Goal: Transaction & Acquisition: Subscribe to service/newsletter

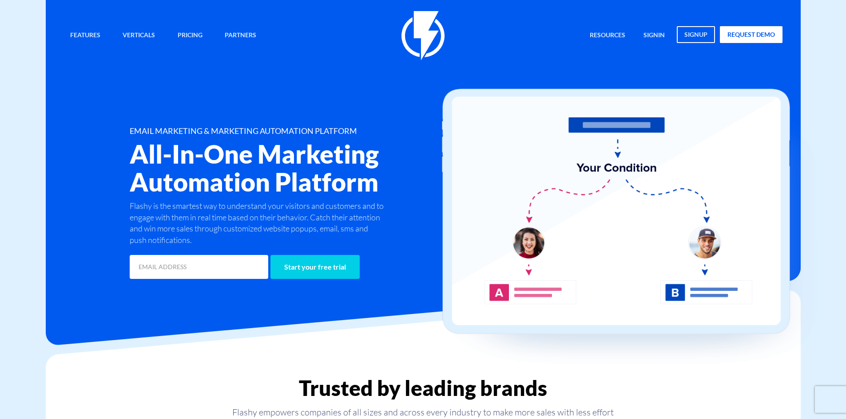
drag, startPoint x: 696, startPoint y: 35, endPoint x: 648, endPoint y: 66, distance: 57.5
click at [696, 35] on link "signup" at bounding box center [695, 34] width 38 height 17
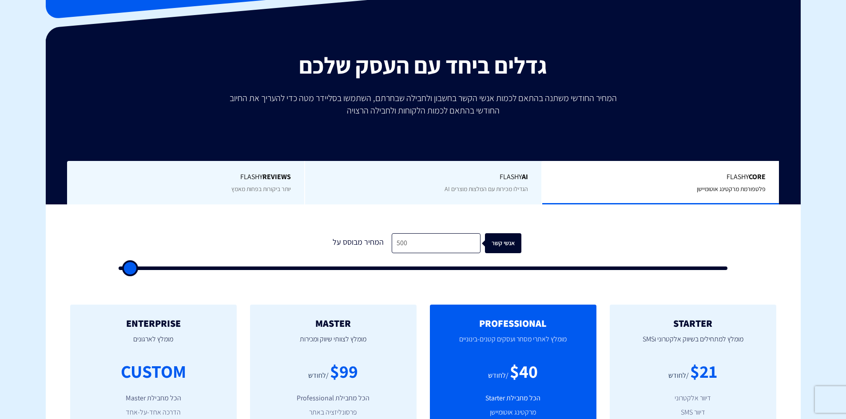
scroll to position [133, 0]
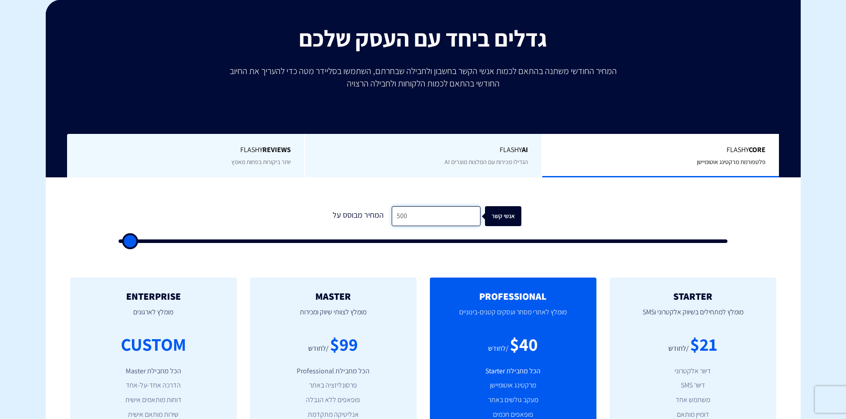
click at [416, 219] on input "500" at bounding box center [436, 216] width 89 height 20
type input "2"
type input "500"
type input "25"
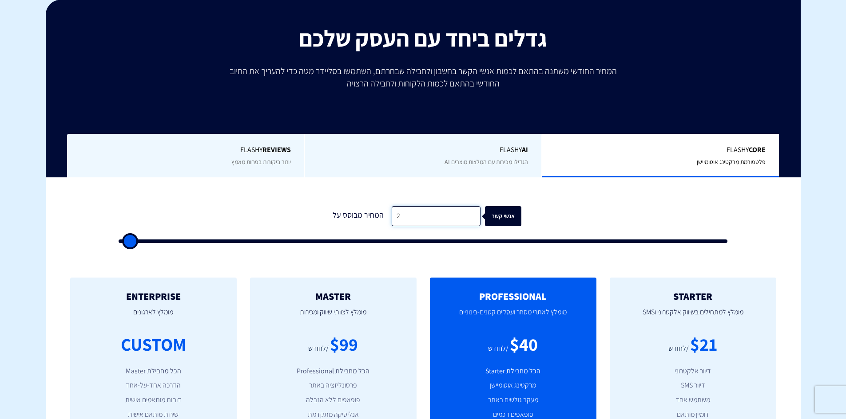
type input "500"
type input "252"
type input "500"
type input "25"
type input "500"
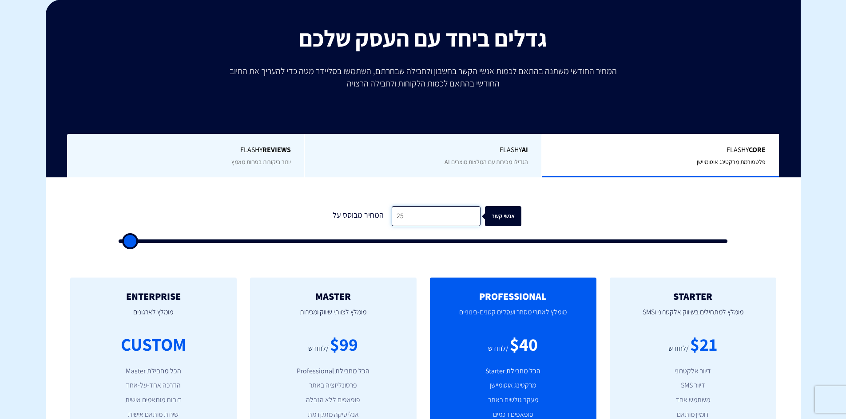
type input "2"
type input "500"
type input "22"
type input "500"
type input "220"
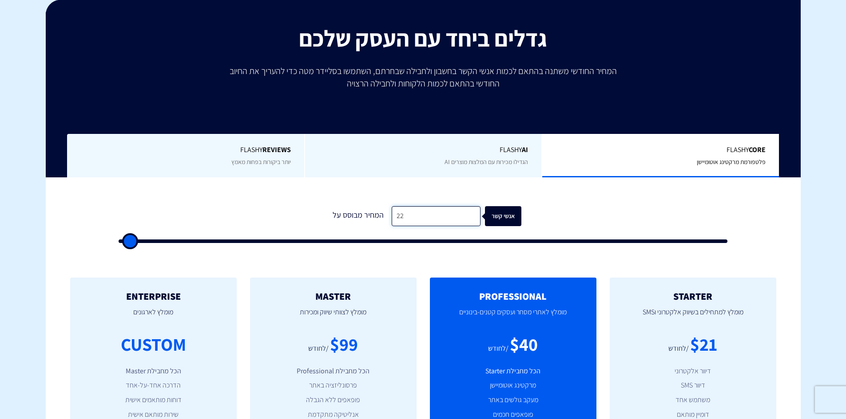
type input "500"
type input "2,200"
type input "2000"
type input "22,000"
type input "22000"
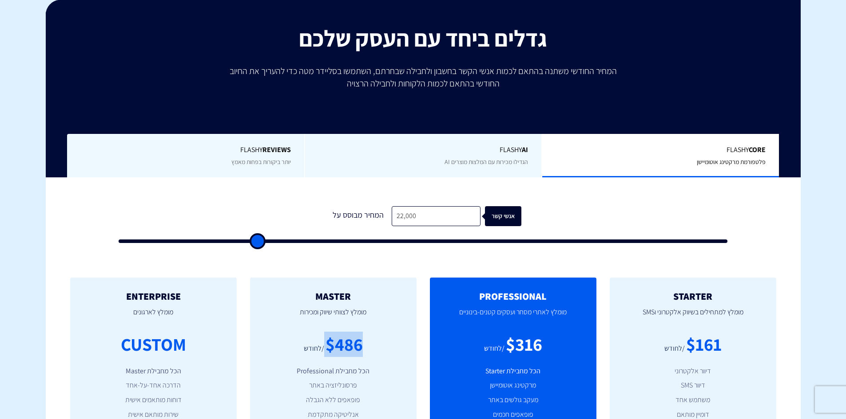
drag, startPoint x: 344, startPoint y: 347, endPoint x: 360, endPoint y: 348, distance: 15.6
click at [360, 348] on div "$486 /לחודש" at bounding box center [333, 344] width 140 height 25
click at [360, 348] on div "$486" at bounding box center [343, 344] width 37 height 25
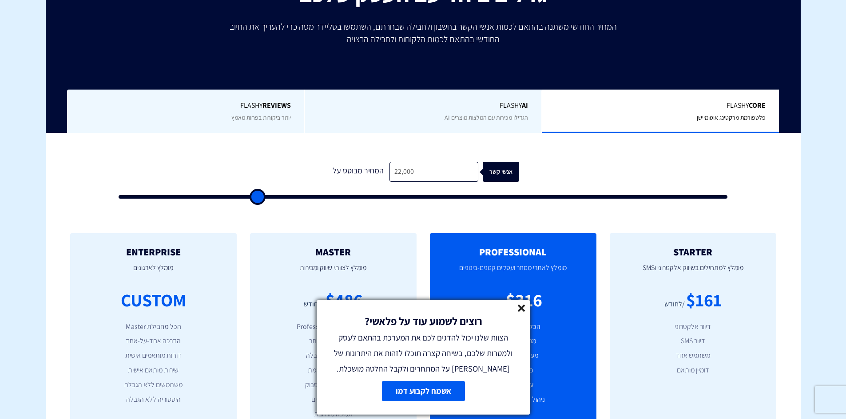
drag, startPoint x: 524, startPoint y: 309, endPoint x: 521, endPoint y: 301, distance: 7.8
click at [524, 309] on icon at bounding box center [522, 309] width 8 height 8
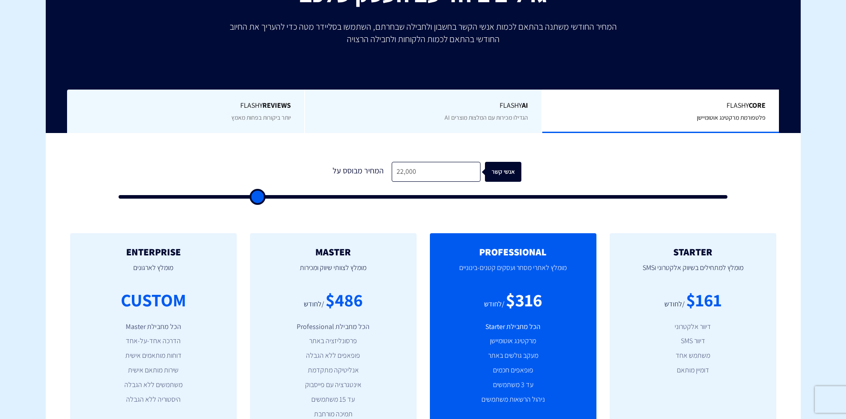
click at [365, 163] on div "המחיר מבוסס על" at bounding box center [358, 172] width 67 height 20
click at [420, 174] on input "22,000" at bounding box center [436, 172] width 89 height 20
type input "1"
type input "500"
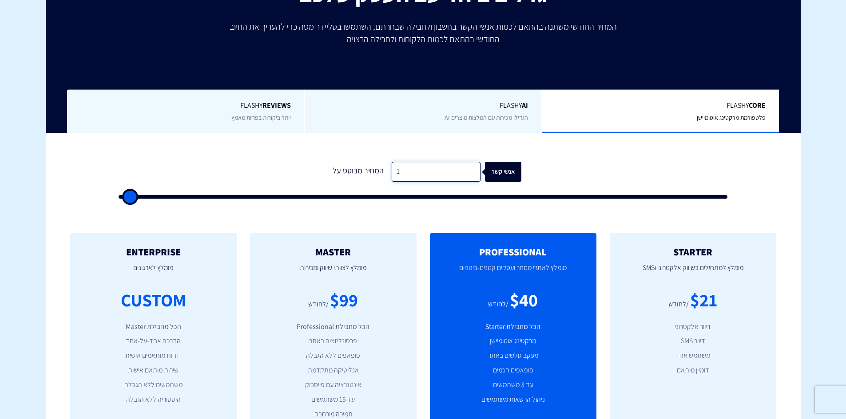
type input "18"
type input "500"
type input "180"
type input "500"
type input "1,800"
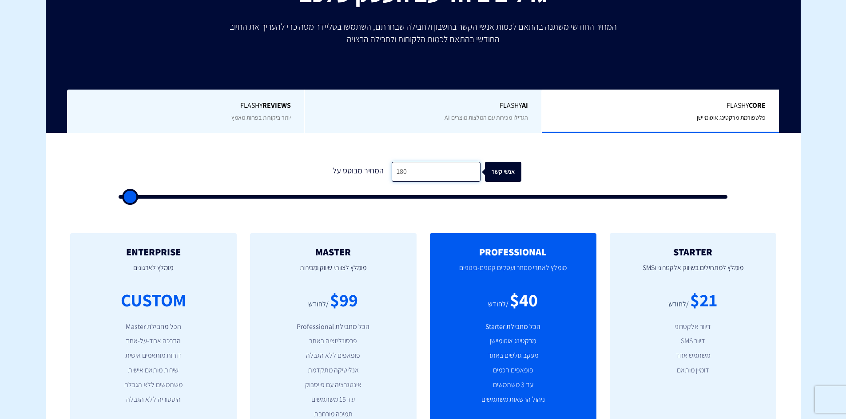
type input "2000"
type input "18,000"
type input "18000"
type input "1,800"
type input "2000"
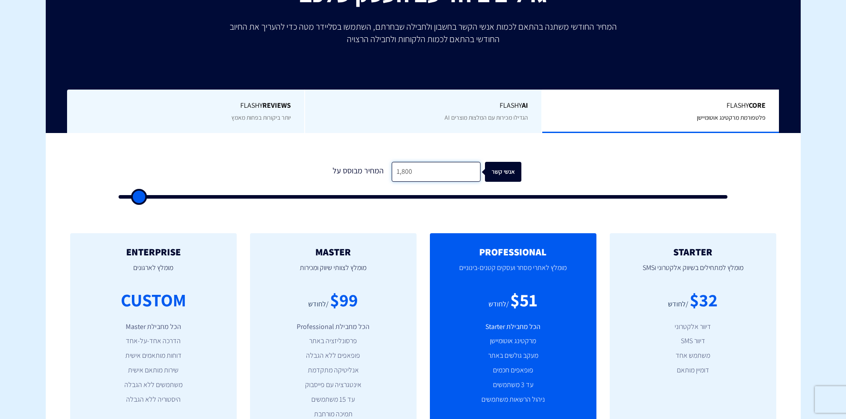
type input "180"
type input "500"
type input "18"
type input "500"
type input "1"
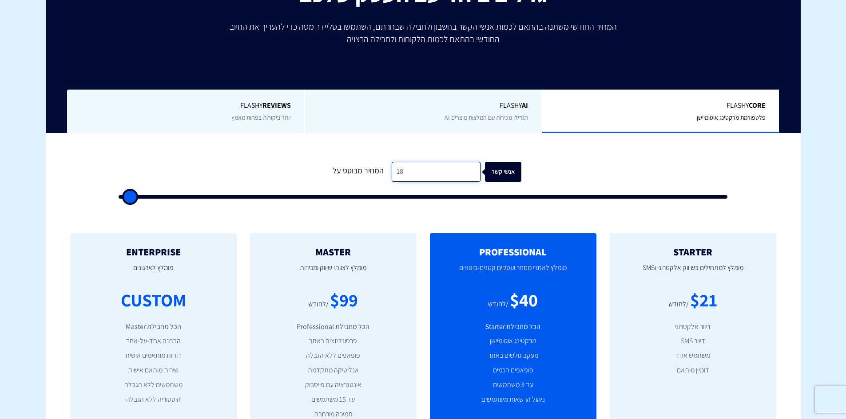
type input "500"
type input "1"
type input "500"
type input "17"
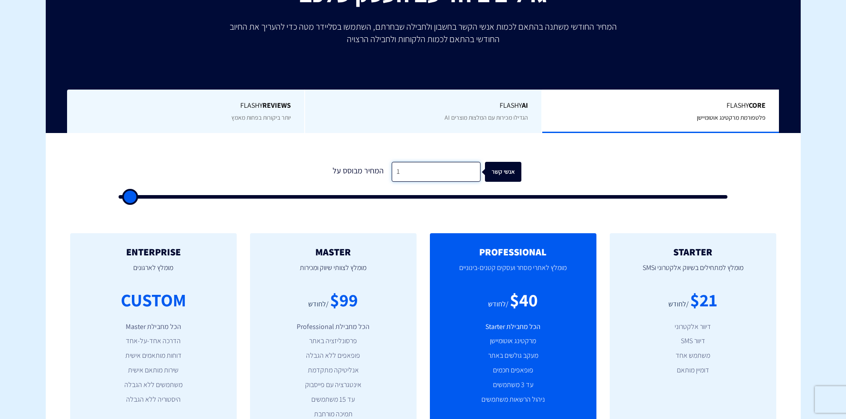
type input "500"
type input "176"
type input "500"
type input "1,760"
type input "2000"
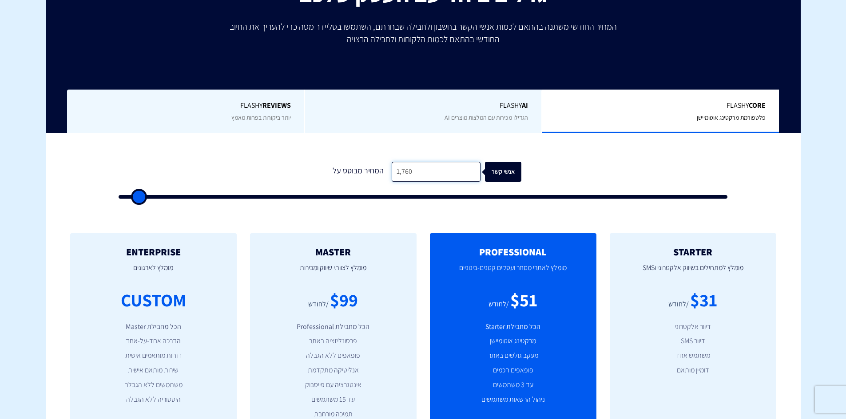
type input "17,600"
type input "17500"
type input "17,600"
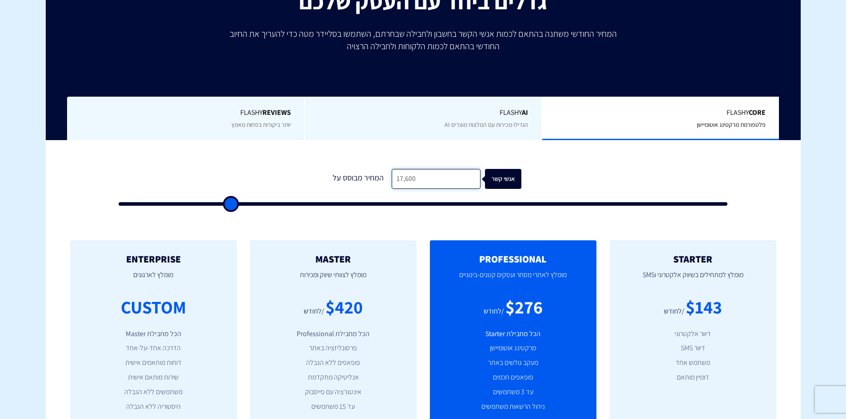
scroll to position [0, 0]
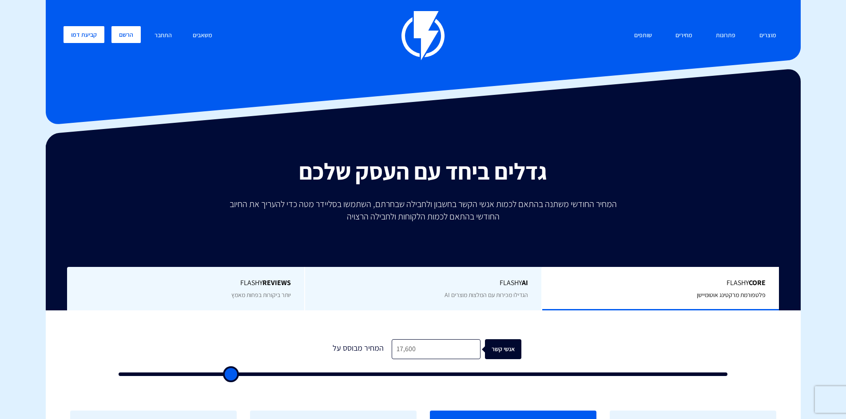
click at [134, 34] on link "הרשם" at bounding box center [125, 34] width 29 height 17
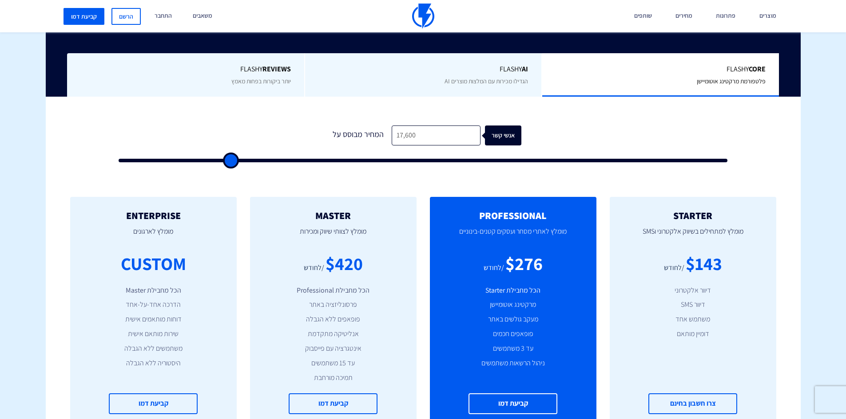
scroll to position [222, 0]
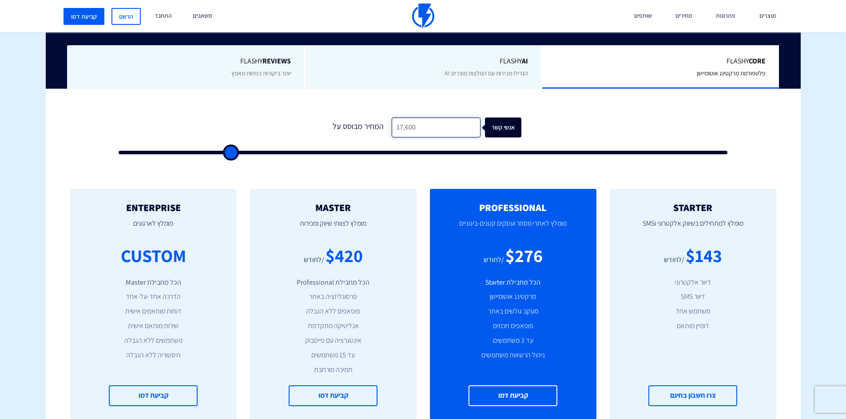
click at [422, 126] on input "17,600" at bounding box center [436, 128] width 89 height 20
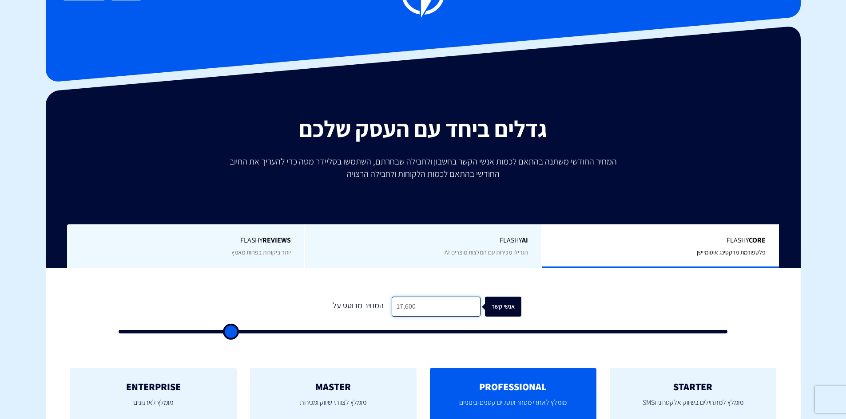
scroll to position [0, 0]
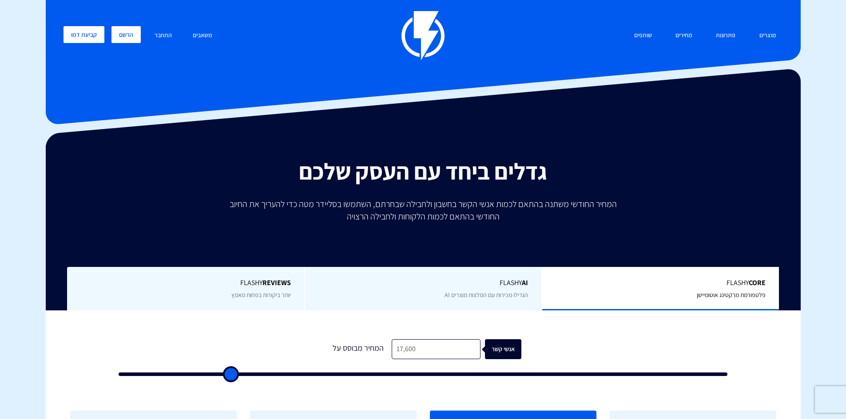
click at [127, 35] on link "הרשם" at bounding box center [125, 34] width 29 height 17
